Goal: Transaction & Acquisition: Book appointment/travel/reservation

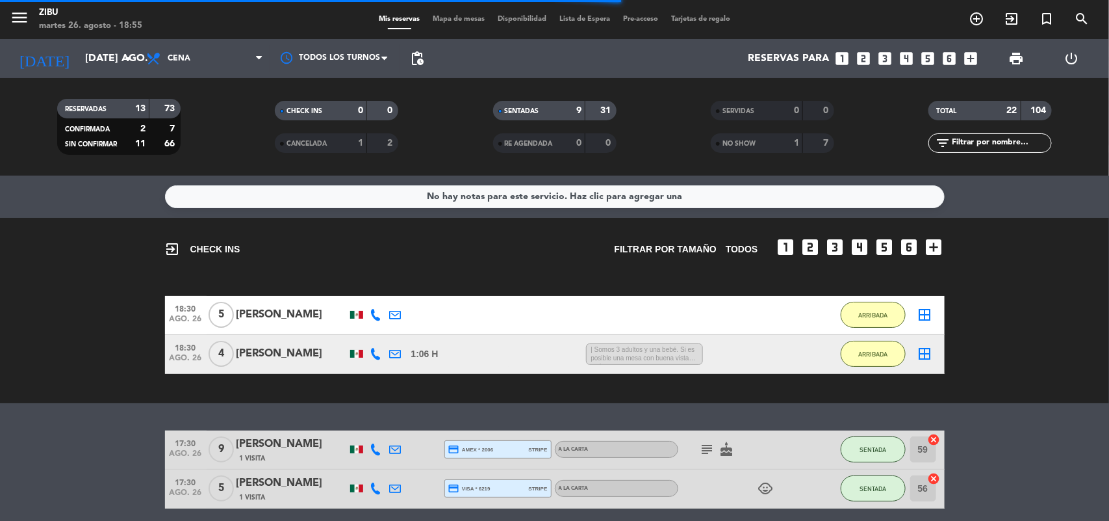
click at [996, 387] on div "exit_to_app CHECK INS Filtrar por tamaño TODOS looks_one looks_two looks_3 look…" at bounding box center [554, 310] width 1109 height 185
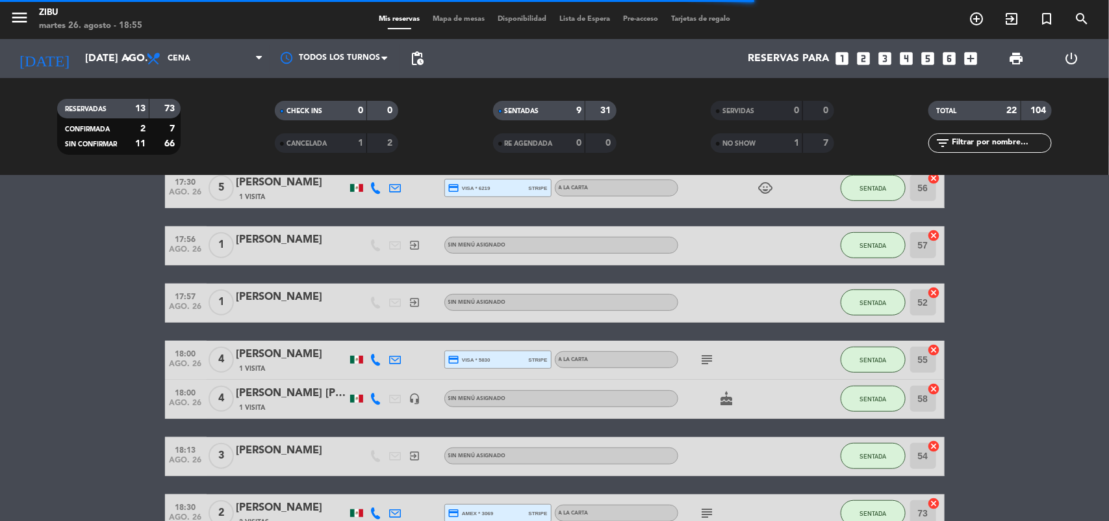
scroll to position [325, 0]
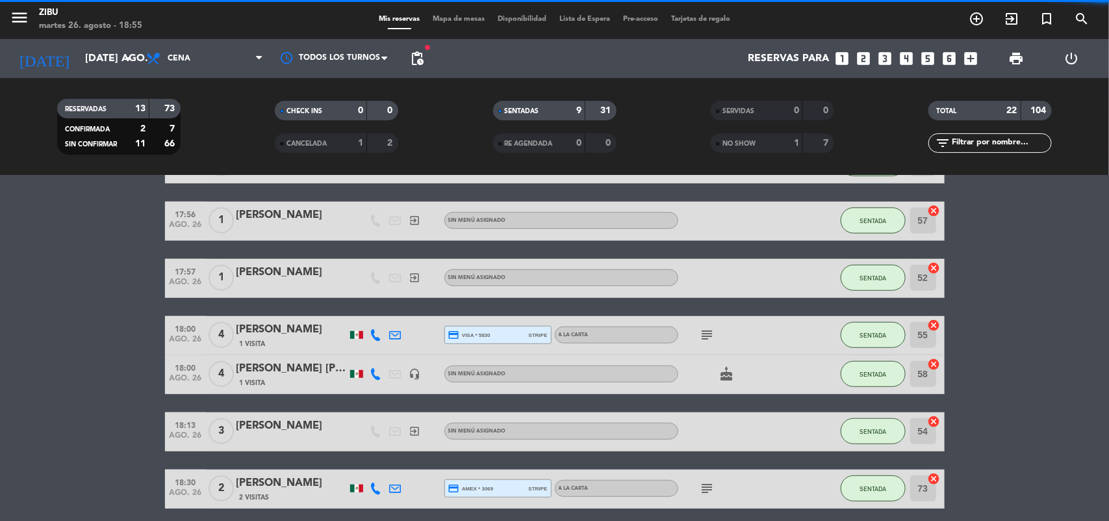
click at [977, 23] on icon "add_circle_outline" at bounding box center [977, 19] width 16 height 16
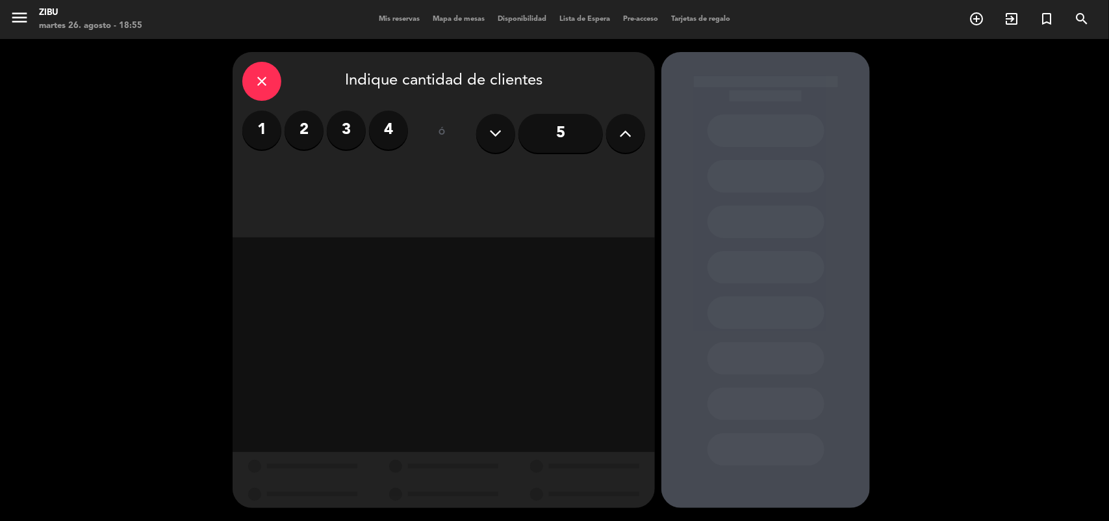
click at [305, 133] on label "2" at bounding box center [304, 129] width 39 height 39
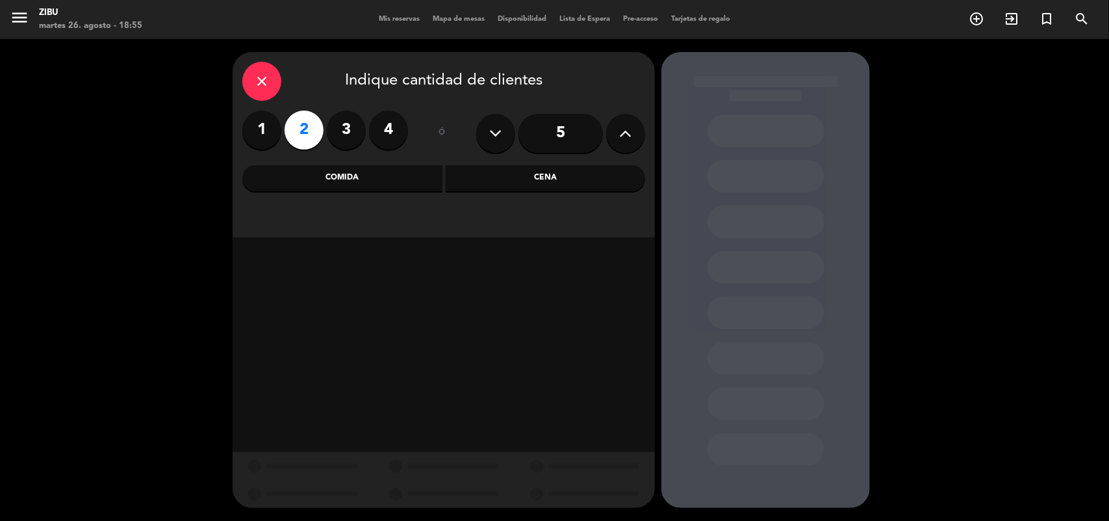
click at [534, 184] on div "Cena" at bounding box center [546, 178] width 200 height 26
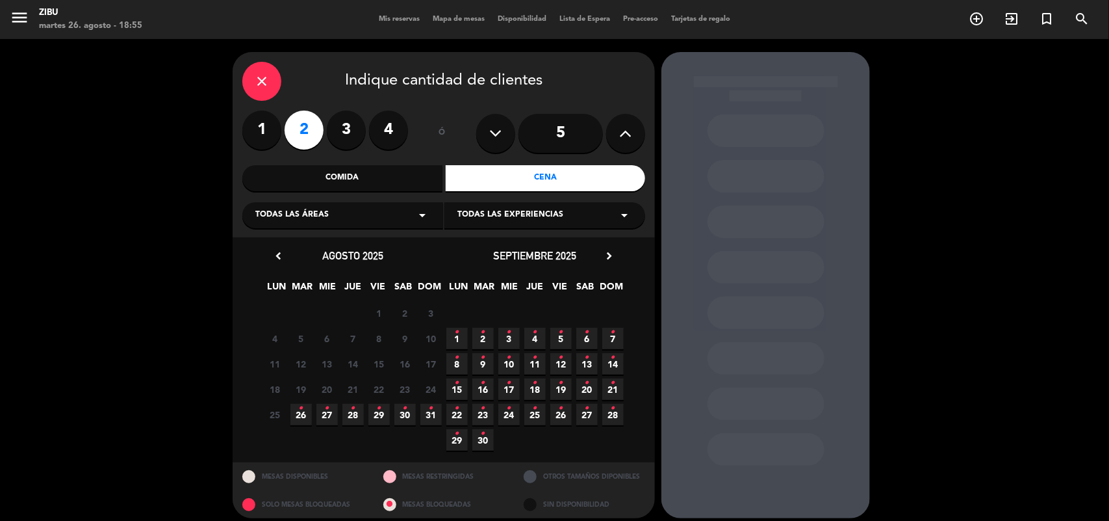
click at [351, 411] on icon "•" at bounding box center [353, 408] width 5 height 21
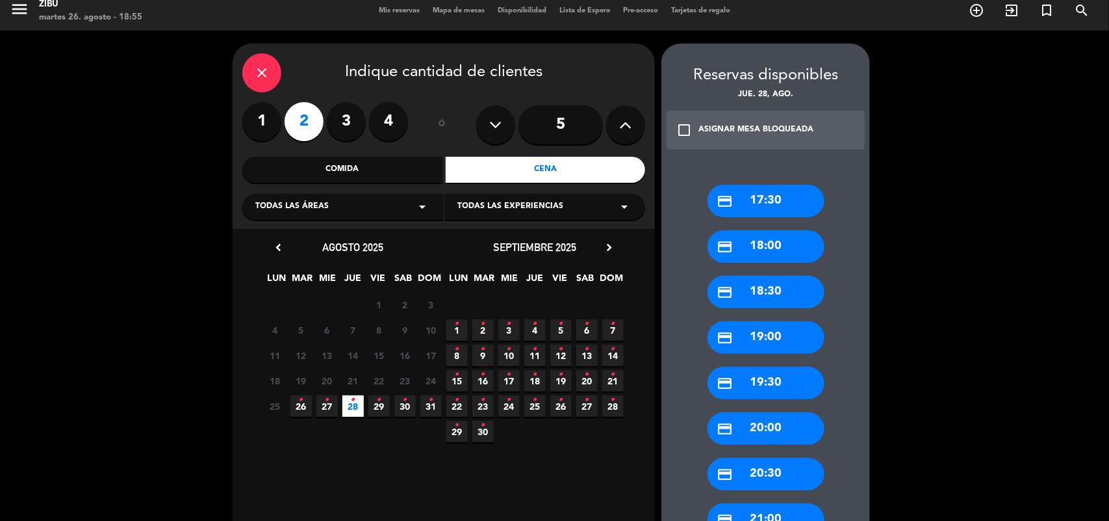
click at [764, 287] on div "credit_card 18:30" at bounding box center [766, 292] width 117 height 32
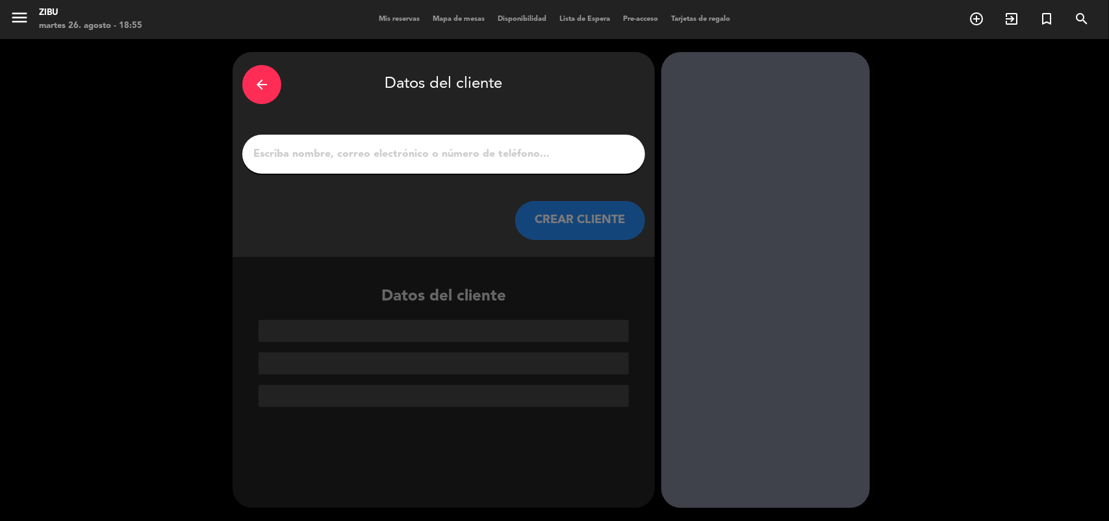
click at [358, 161] on input "1" at bounding box center [443, 154] width 383 height 18
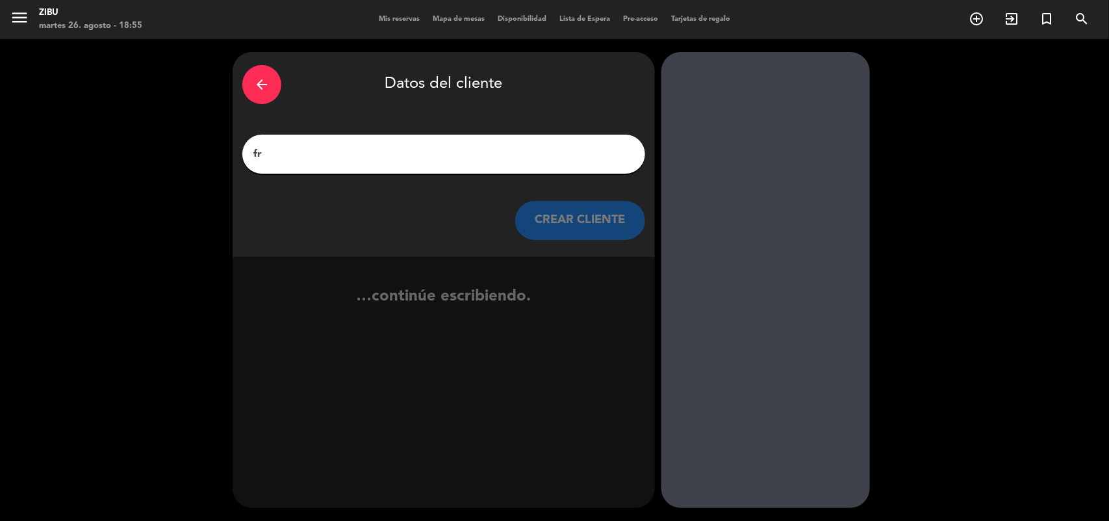
type input "f"
type input "[PERSON_NAME]"
click at [556, 242] on div "arrow_back Datos del cliente [PERSON_NAME] [PERSON_NAME] CLIENTE" at bounding box center [444, 154] width 422 height 205
click at [554, 227] on button "CREAR CLIENTE" at bounding box center [580, 220] width 130 height 39
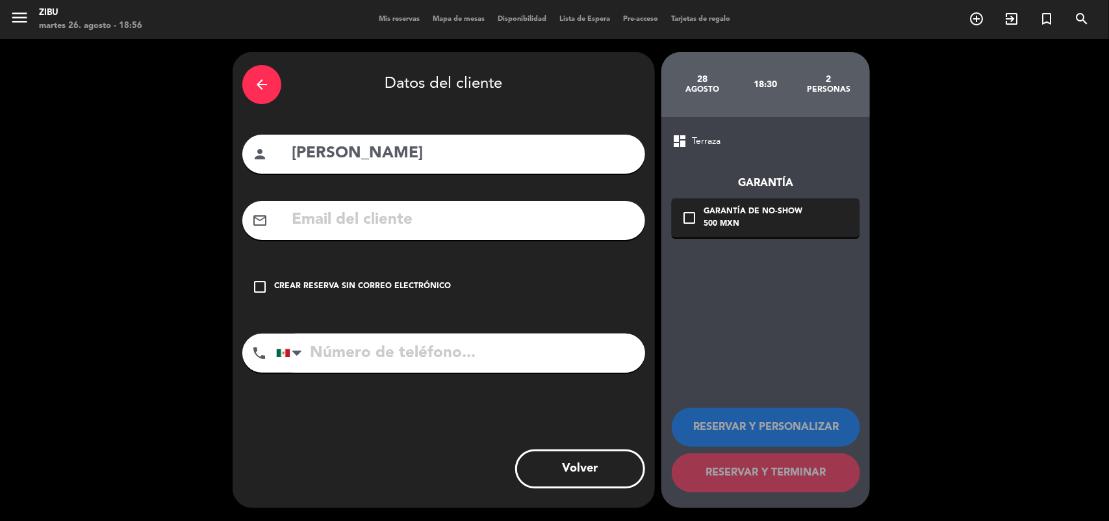
click at [263, 289] on icon "check_box_outline_blank" at bounding box center [260, 287] width 16 height 16
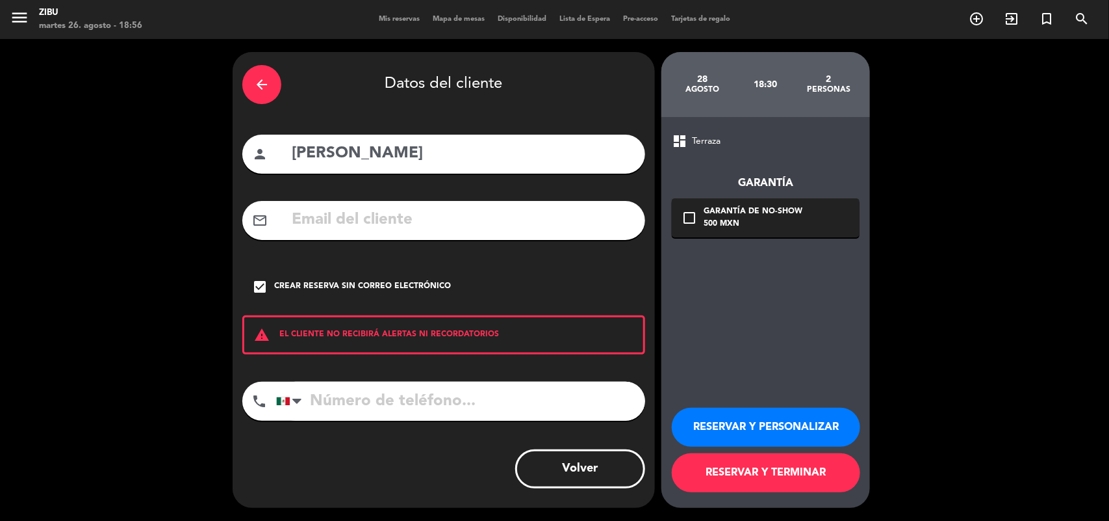
click at [349, 404] on input "tel" at bounding box center [460, 400] width 369 height 39
type input "5534765835"
click at [729, 424] on button "RESERVAR Y PERSONALIZAR" at bounding box center [766, 426] width 188 height 39
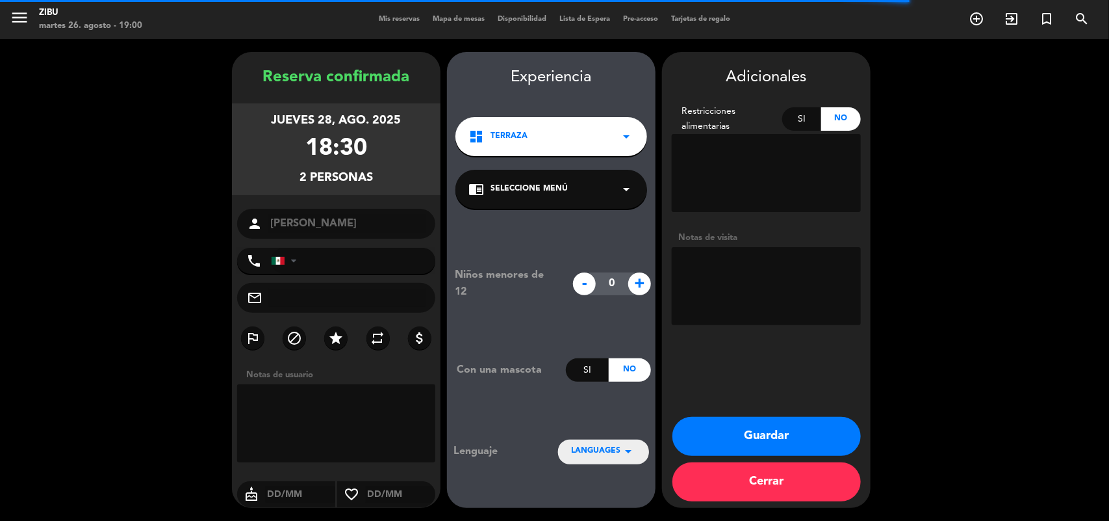
type input "[PHONE_NUMBER]"
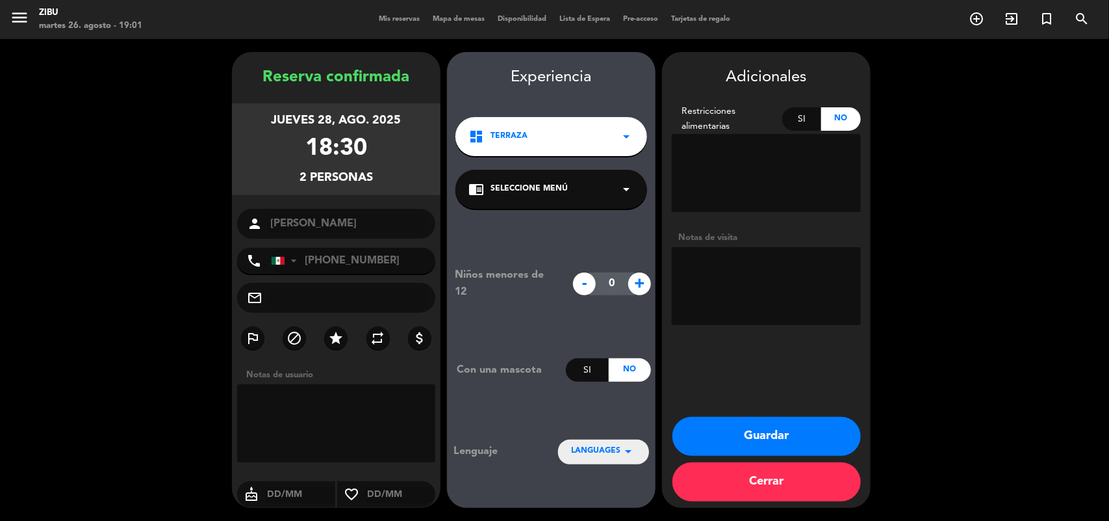
click at [755, 266] on textarea at bounding box center [766, 286] width 189 height 78
type textarea "festejan cumple"
click at [805, 437] on button "Guardar" at bounding box center [767, 436] width 188 height 39
